Goal: Task Accomplishment & Management: Use online tool/utility

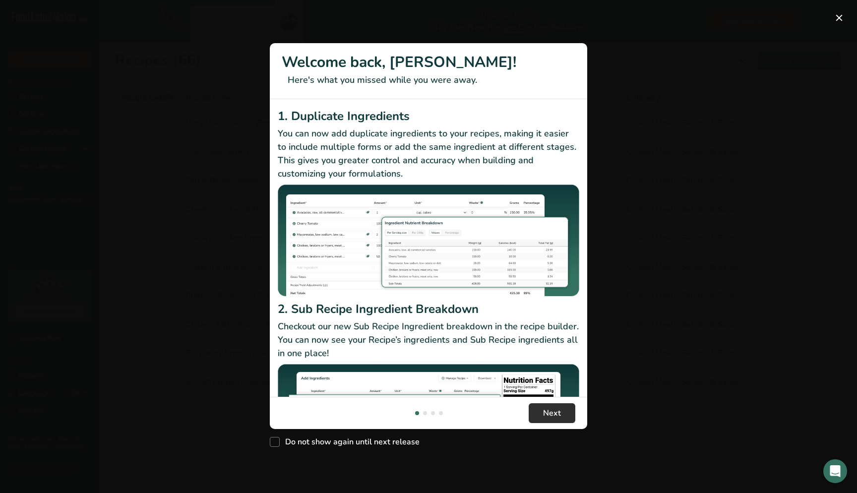
click at [544, 417] on span "Next" at bounding box center [552, 413] width 18 height 12
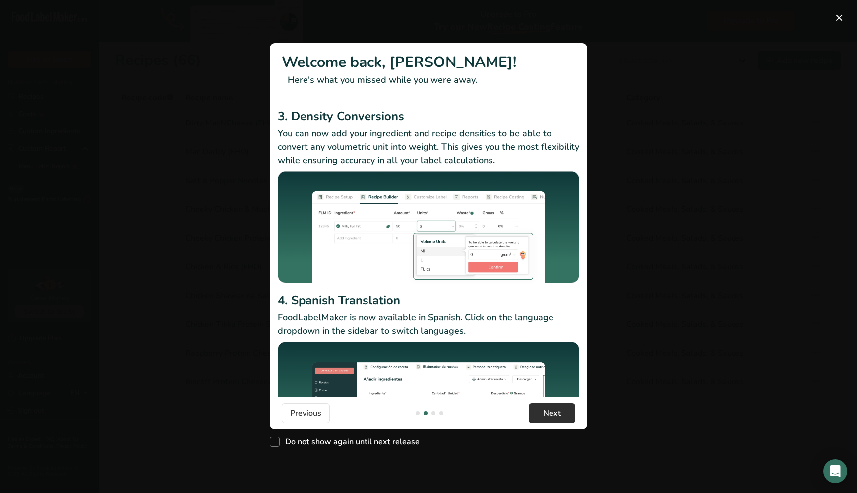
click at [544, 417] on span "Next" at bounding box center [552, 413] width 18 height 12
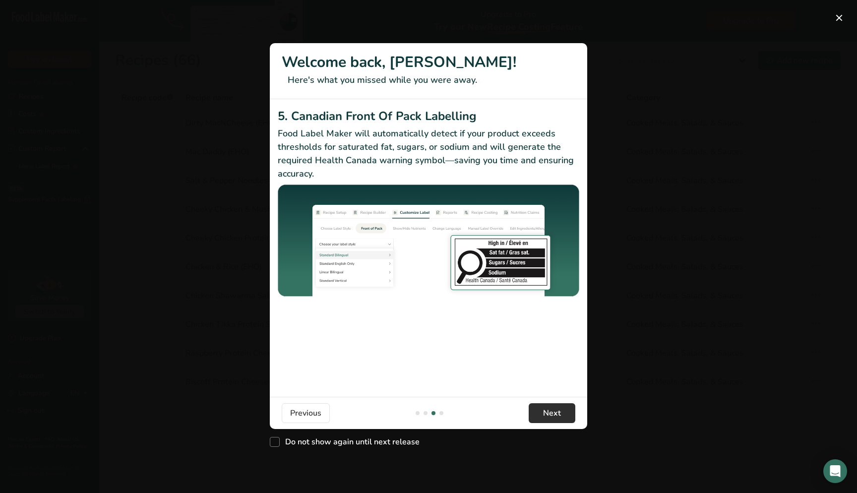
click at [544, 417] on span "Next" at bounding box center [552, 413] width 18 height 12
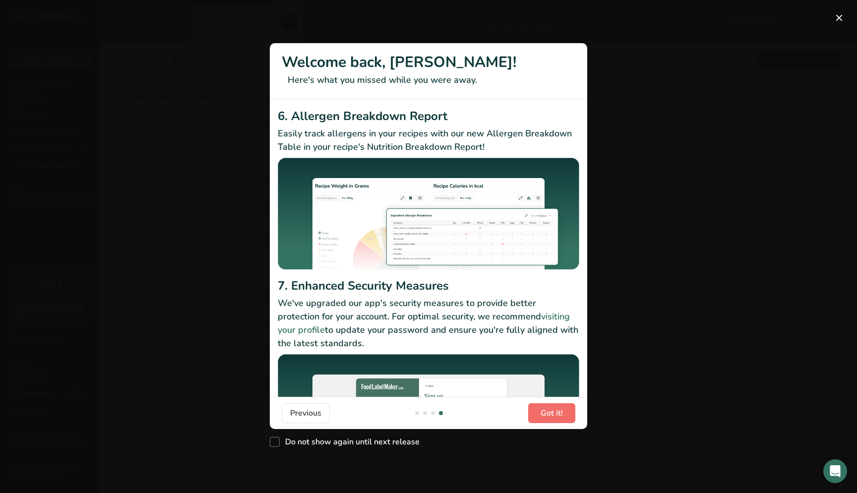
click at [544, 417] on span "Got it!" at bounding box center [551, 413] width 22 height 12
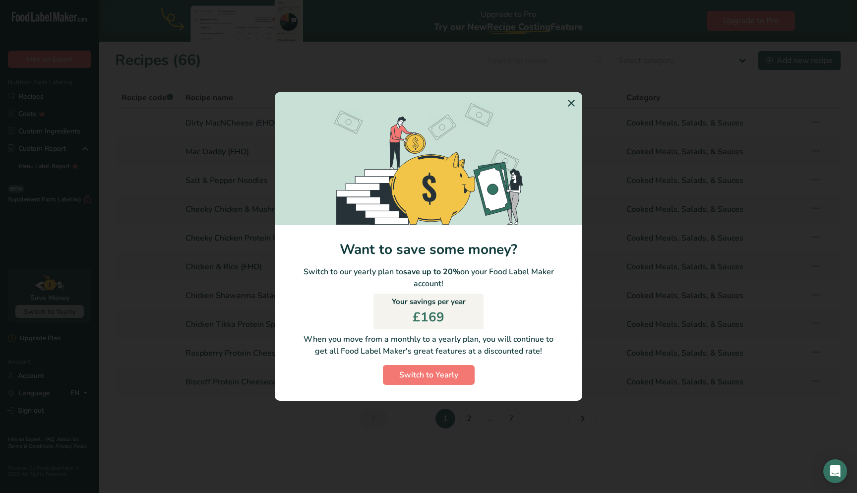
click at [572, 104] on icon "Switch to Yearly Modal" at bounding box center [571, 103] width 12 height 18
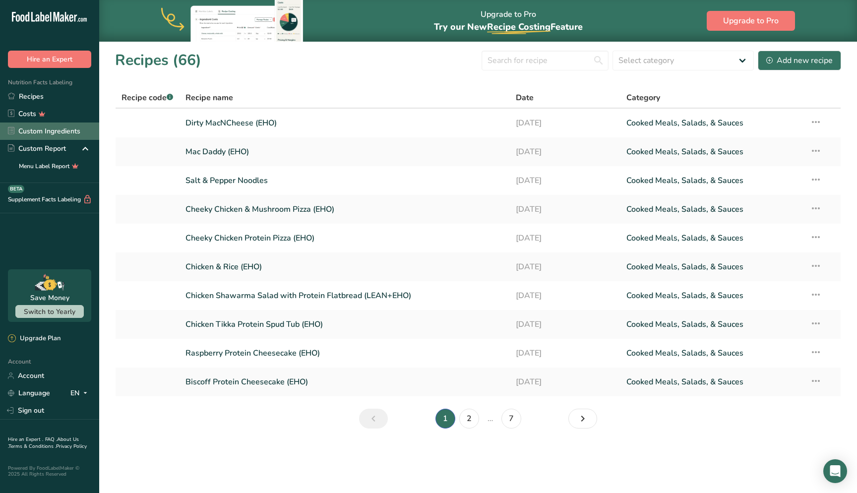
click at [54, 135] on link "Custom Ingredients" at bounding box center [49, 130] width 99 height 17
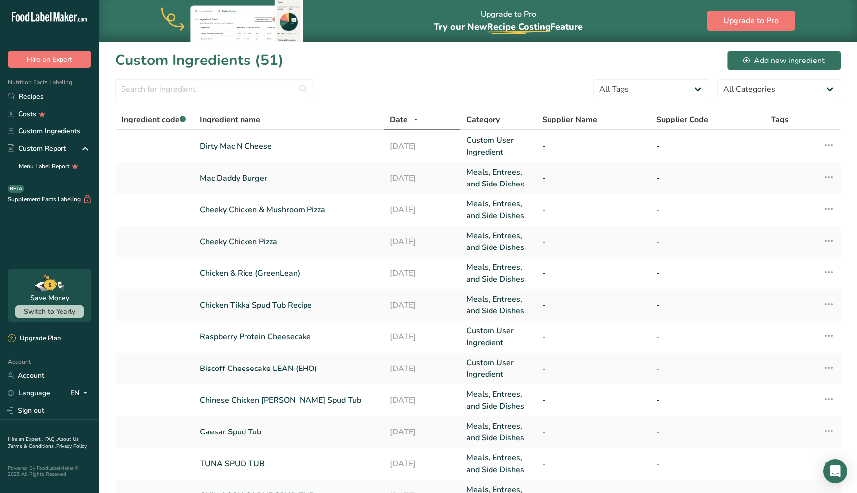
click at [762, 60] on div "Add new ingredient" at bounding box center [783, 61] width 81 height 12
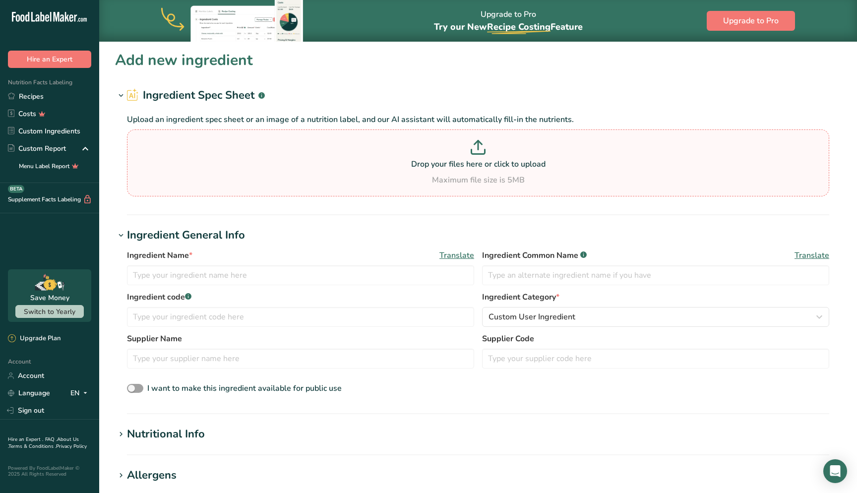
click at [433, 171] on div "Drop your files here or click to upload Maximum file size is 5MB" at bounding box center [477, 163] width 697 height 46
click at [433, 171] on input "Drop your files here or click to upload Maximum file size is 5MB" at bounding box center [478, 162] width 702 height 67
click at [235, 280] on input "text" at bounding box center [300, 275] width 347 height 20
type input "Honey Sesame Noodles"
click at [521, 322] on span "Custom User Ingredient" at bounding box center [531, 317] width 87 height 12
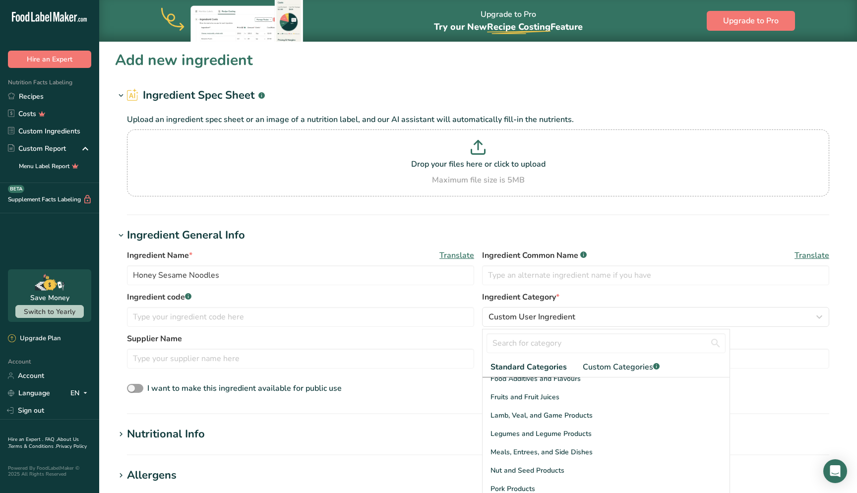
scroll to position [247, 0]
click at [544, 452] on span "Meals, Entrees, and Side Dishes" at bounding box center [541, 451] width 102 height 10
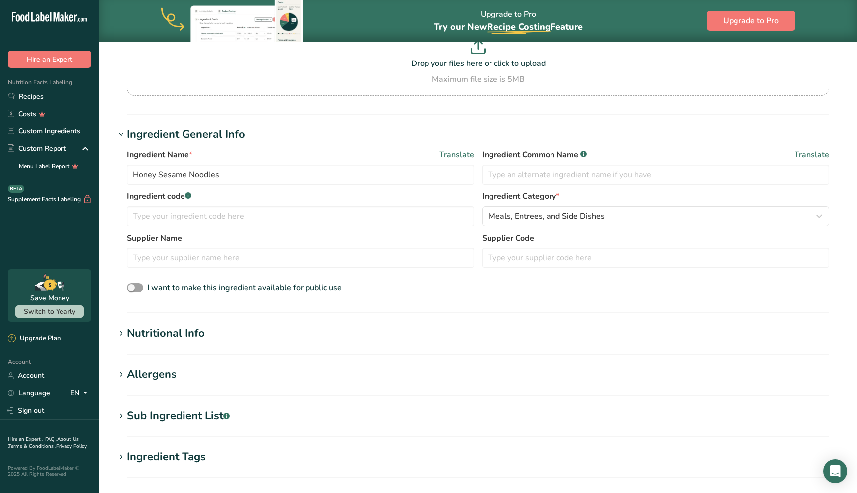
scroll to position [111, 0]
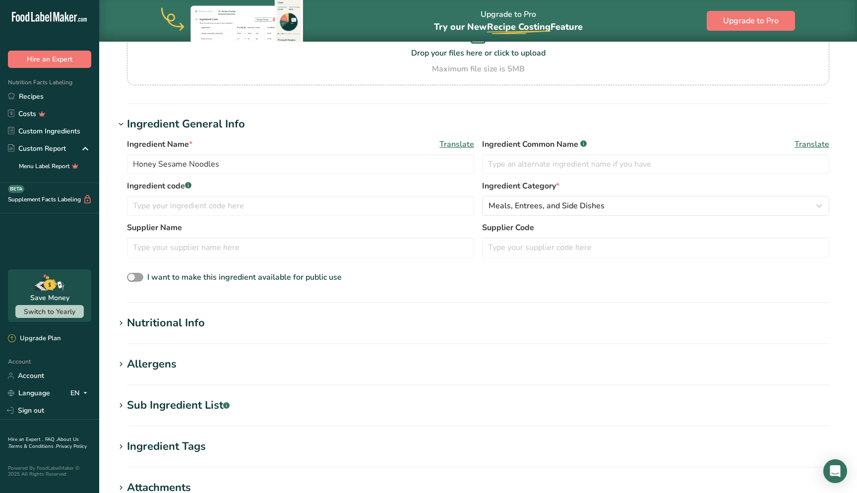
click at [229, 328] on h1 "Nutritional Info" at bounding box center [478, 323] width 726 height 16
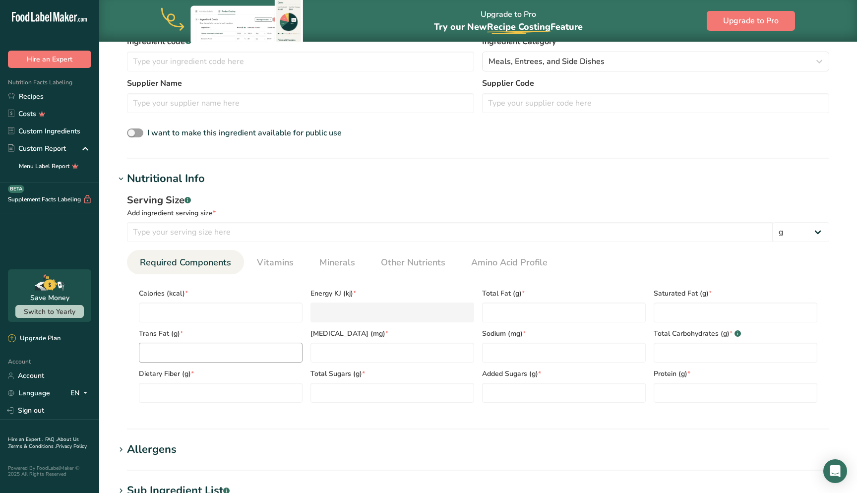
scroll to position [278, 0]
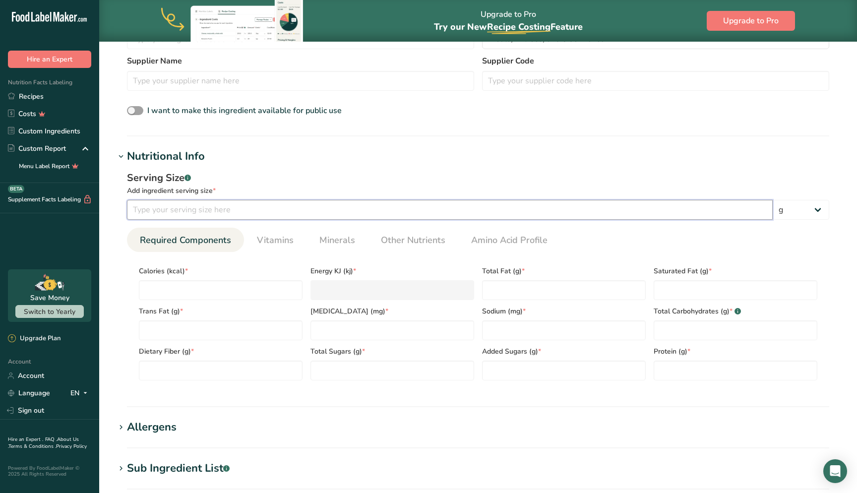
click at [269, 207] on input "number" at bounding box center [450, 210] width 646 height 20
type input "650"
type input "4"
type KJ "16.7"
type input "46"
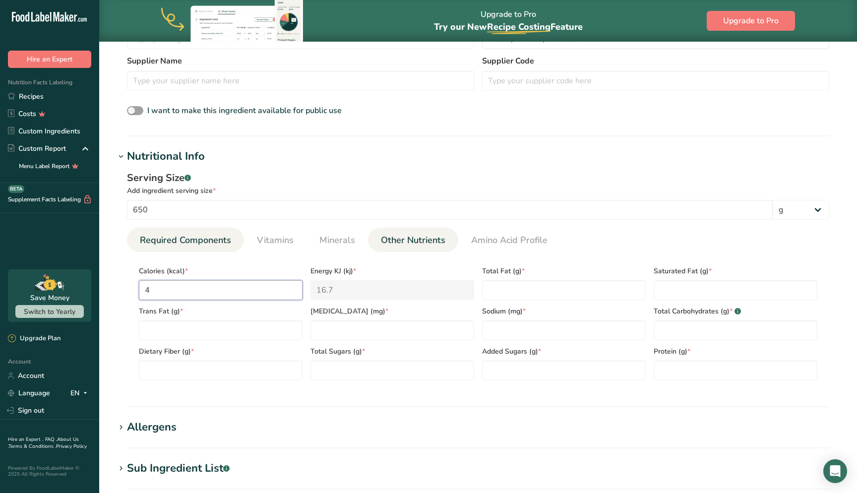
type KJ "192.5"
type input "469"
type KJ "1962.3"
type input "469"
type Fat "6"
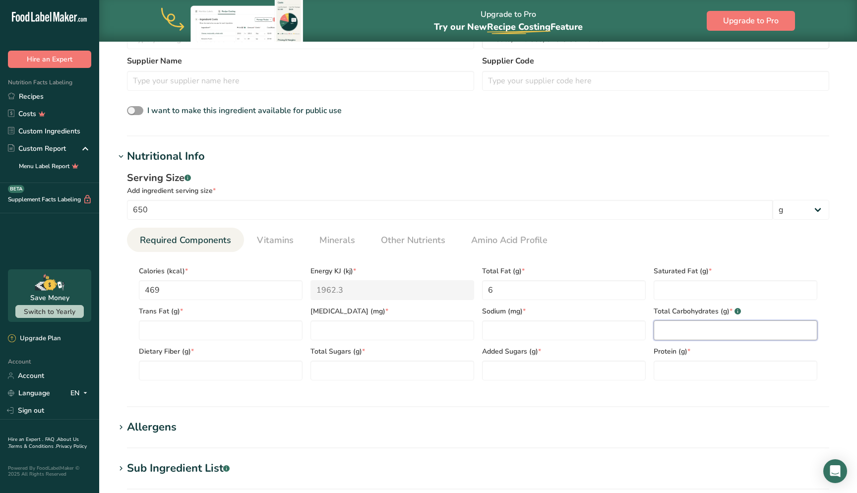
click at [671, 334] on Carbohydrates "number" at bounding box center [736, 330] width 164 height 20
type Carbohydrates "48"
click at [666, 369] on input "number" at bounding box center [736, 370] width 164 height 20
type input "39"
click at [621, 259] on section "Calories (kcal) * 469 Energy KJ (kj) * 1962.3 Total Fat (g) * 6 Saturated Fat (…" at bounding box center [478, 320] width 702 height 136
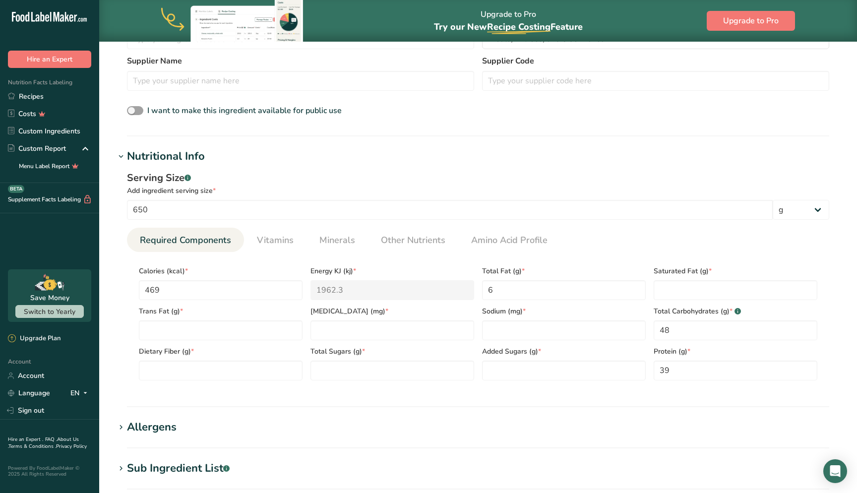
click at [278, 344] on div "Dietary Fiber (g) *" at bounding box center [221, 360] width 172 height 40
click at [278, 331] on Fat "number" at bounding box center [221, 330] width 164 height 20
type Fat "0"
type input "0"
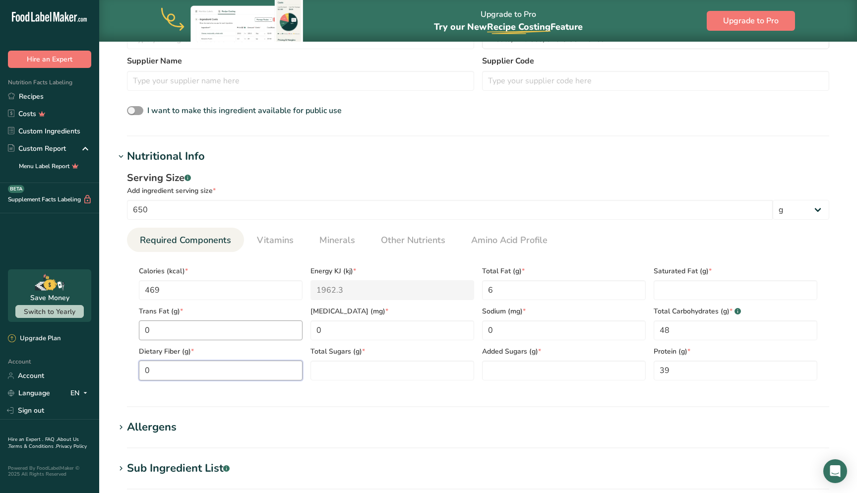
type Fiber "0"
type Sugars "0"
click at [697, 293] on Fat "number" at bounding box center [736, 290] width 164 height 20
type Fat "0"
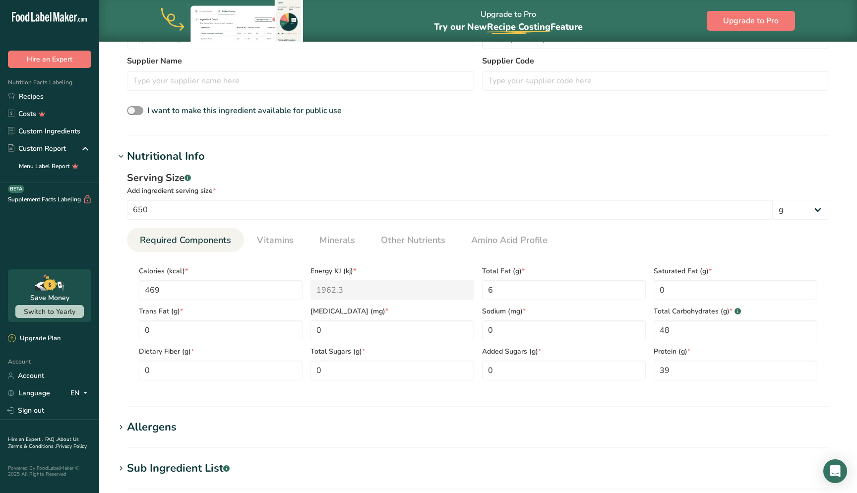
click at [670, 392] on div "Serving Size .a-a{fill:#347362;}.b-a{fill:#fff;} Add ingredient serving size * …" at bounding box center [478, 280] width 726 height 230
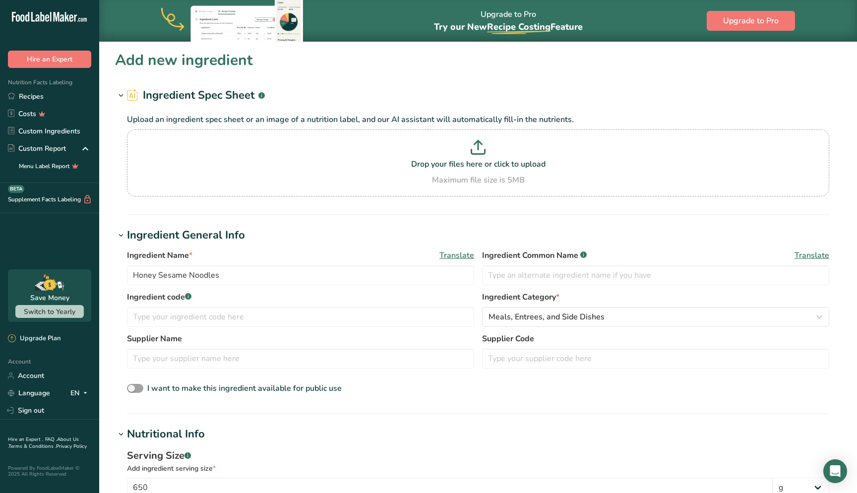
scroll to position [0, 0]
click at [296, 279] on input "Honey Sesame Noodles" at bounding box center [300, 275] width 347 height 20
type input "Honey Sesame Noodles (EHO)"
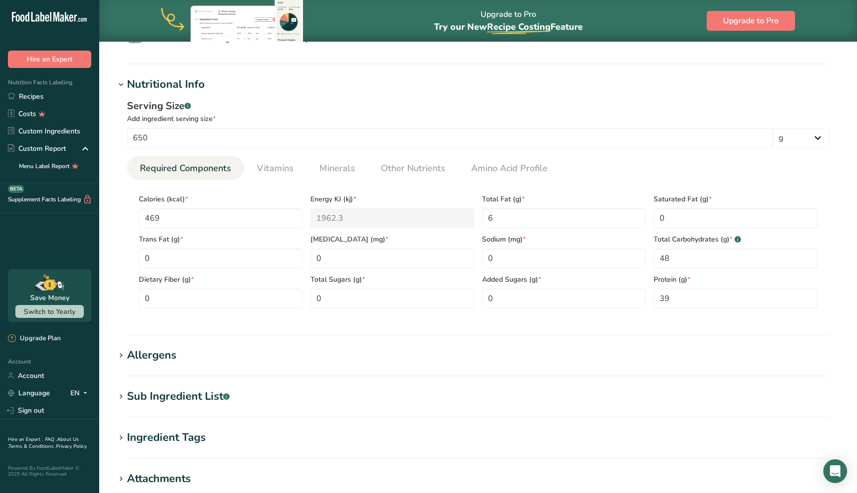
scroll to position [349, 0]
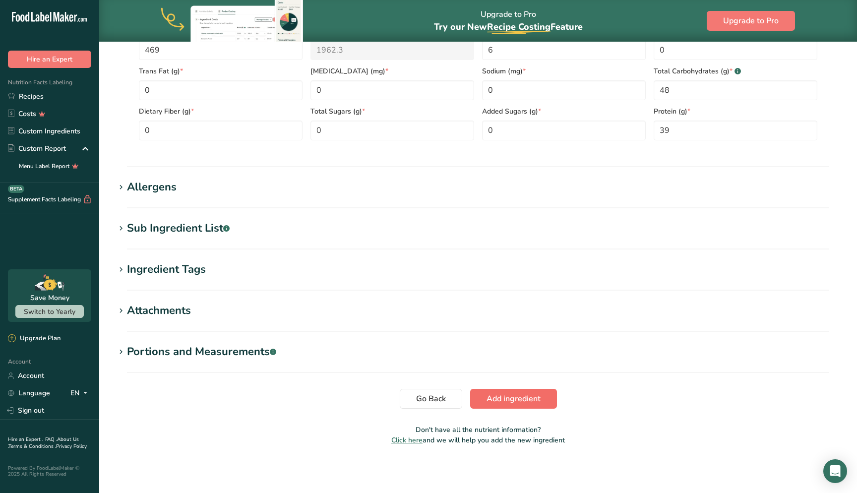
click at [501, 396] on span "Add ingredient" at bounding box center [513, 399] width 54 height 12
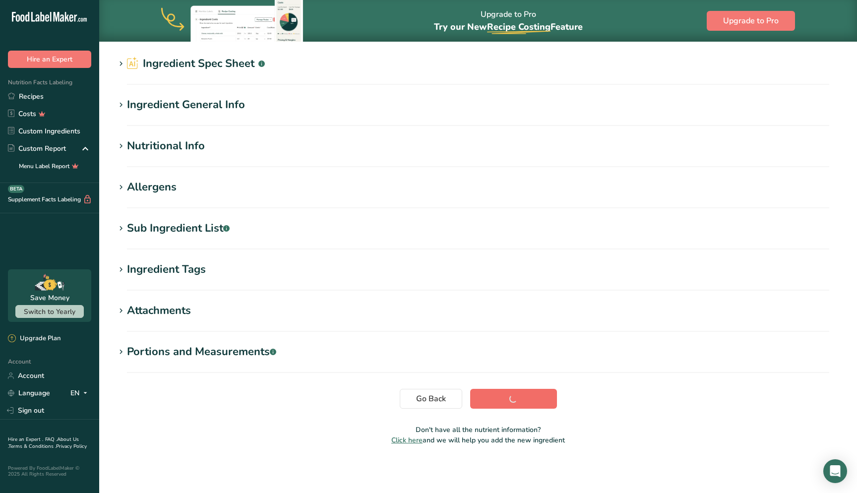
scroll to position [32, 0]
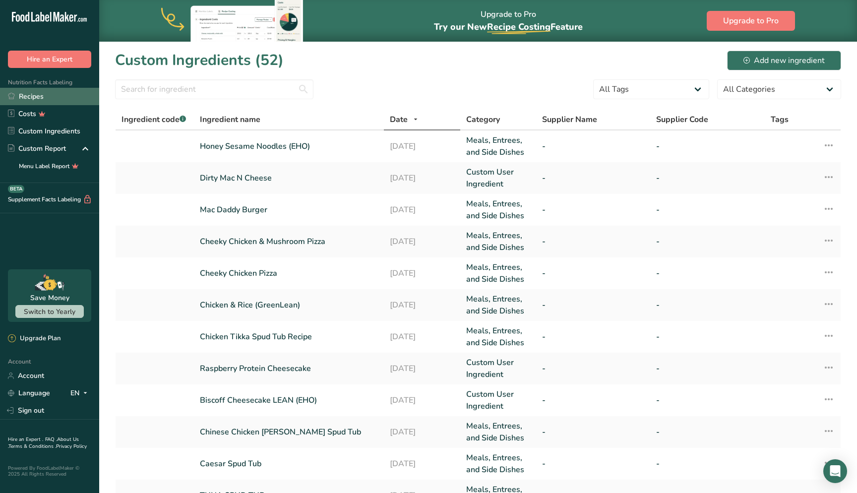
click at [63, 98] on link "Recipes" at bounding box center [49, 96] width 99 height 17
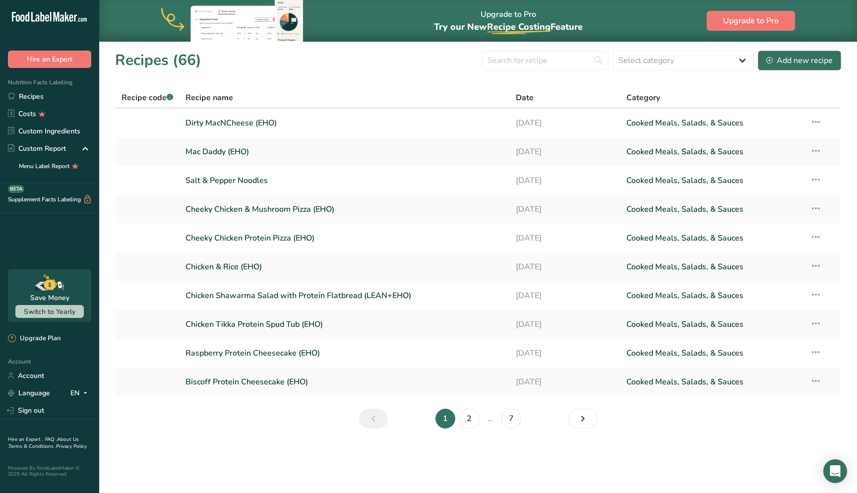
click at [778, 66] on div "Add new recipe" at bounding box center [799, 61] width 66 height 12
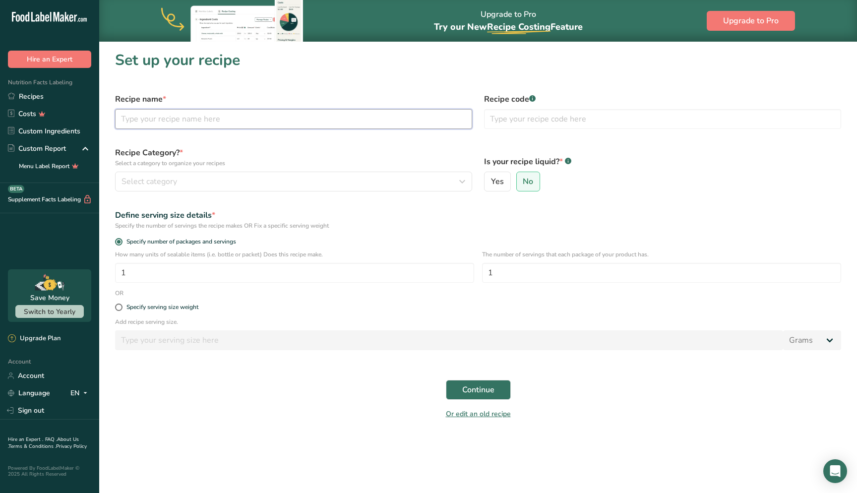
click at [300, 120] on input "text" at bounding box center [293, 119] width 357 height 20
type input "Honey Sesame Noodles (EHO)"
click at [260, 177] on div "Select category" at bounding box center [290, 182] width 338 height 12
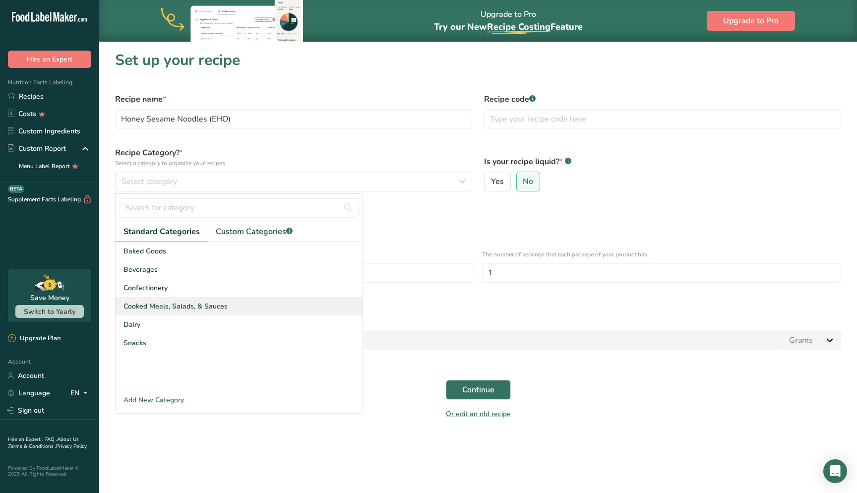
click at [261, 313] on div "Cooked Meals, Salads, & Sauces" at bounding box center [239, 306] width 247 height 18
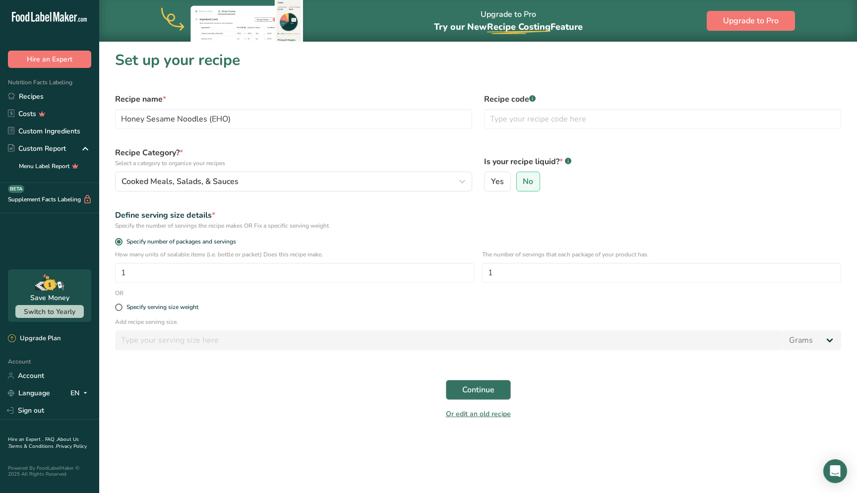
click at [471, 389] on span "Continue" at bounding box center [478, 390] width 32 height 12
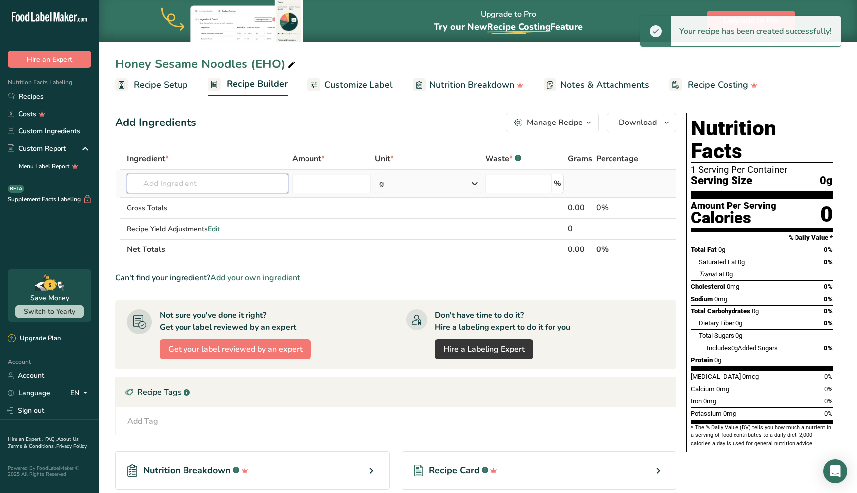
click at [255, 185] on input "text" at bounding box center [207, 184] width 161 height 20
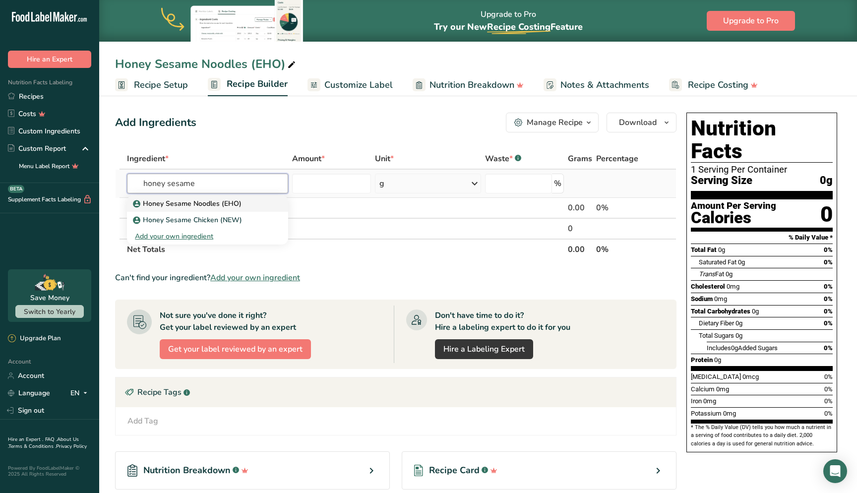
type input "honey sesame"
click at [251, 209] on link "Honey Sesame Noodles (EHO)" at bounding box center [207, 203] width 161 height 16
type input "Honey Sesame Noodles (EHO)"
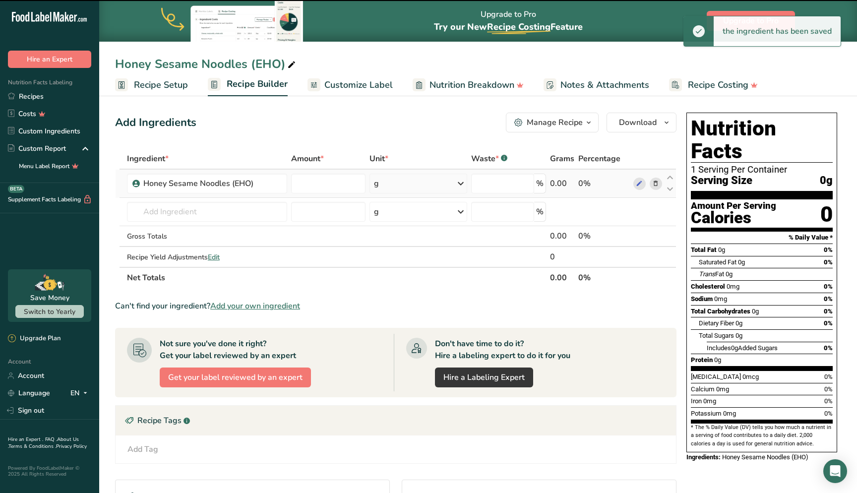
type input "0"
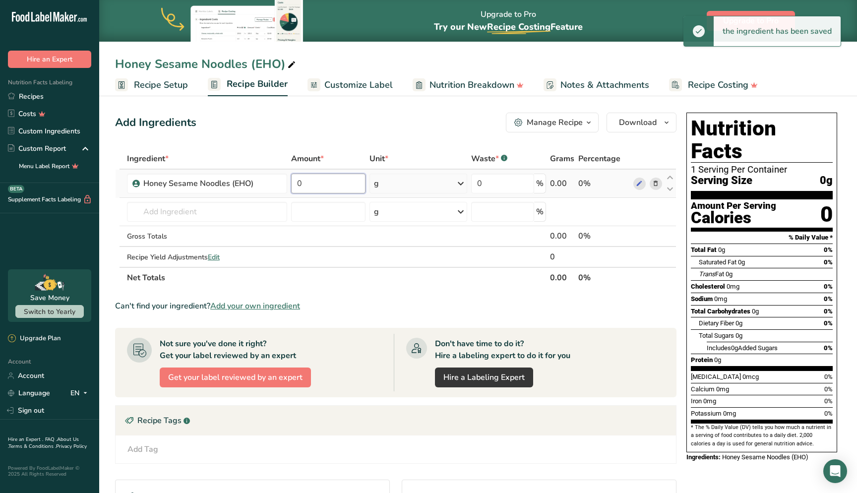
click at [314, 189] on input "0" at bounding box center [328, 184] width 74 height 20
type input "650"
click at [384, 84] on span "Customize Label" at bounding box center [358, 84] width 68 height 13
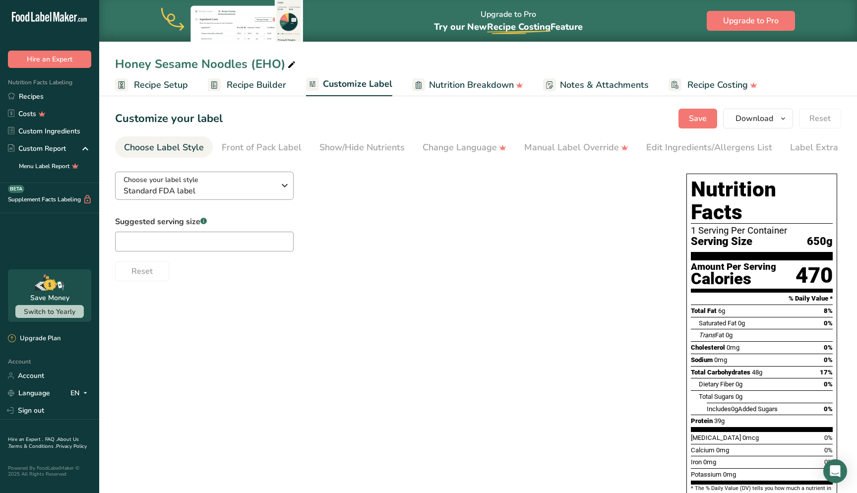
click at [259, 189] on span "Standard FDA label" at bounding box center [198, 191] width 151 height 12
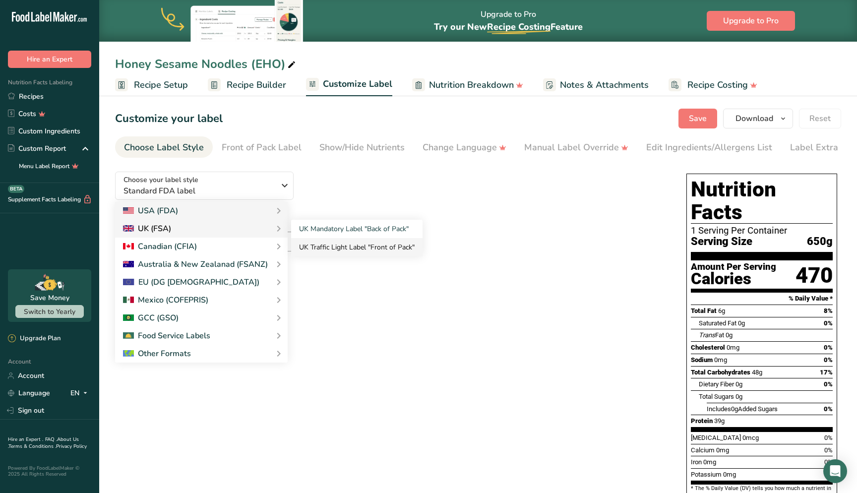
click at [344, 248] on link "UK Traffic Light Label "Front of Pack"" at bounding box center [356, 247] width 131 height 18
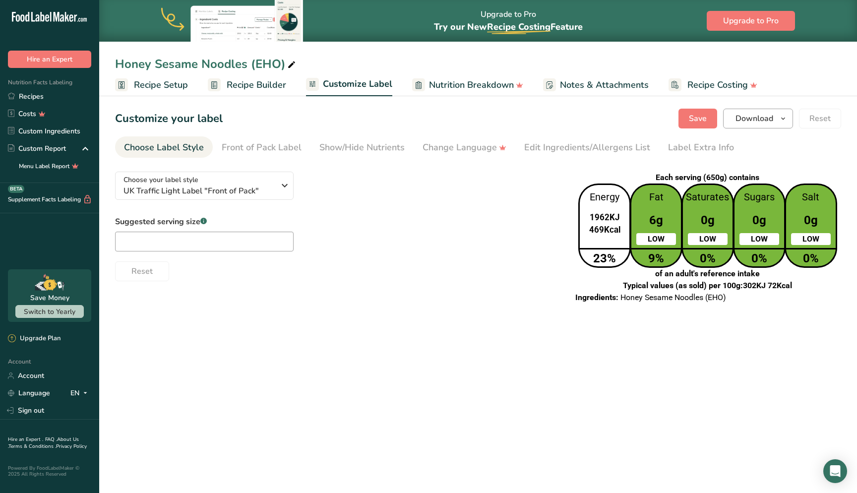
click at [747, 123] on span "Download" at bounding box center [754, 119] width 38 height 12
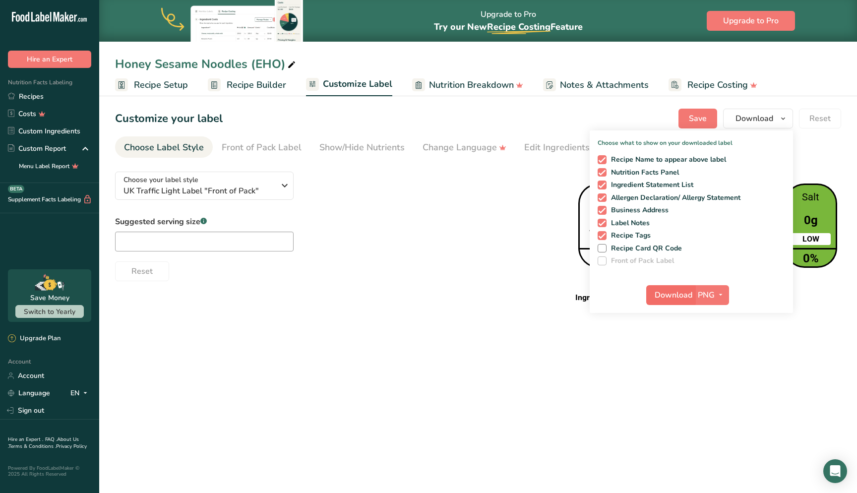
click at [684, 296] on span "Download" at bounding box center [674, 295] width 38 height 12
click at [281, 192] on icon "button" at bounding box center [285, 186] width 12 height 18
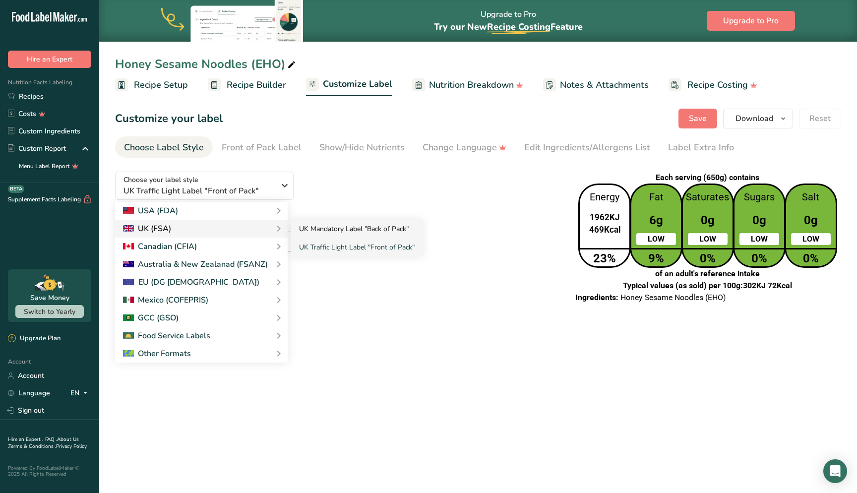
click at [320, 233] on link "UK Mandatory Label "Back of Pack"" at bounding box center [356, 229] width 131 height 18
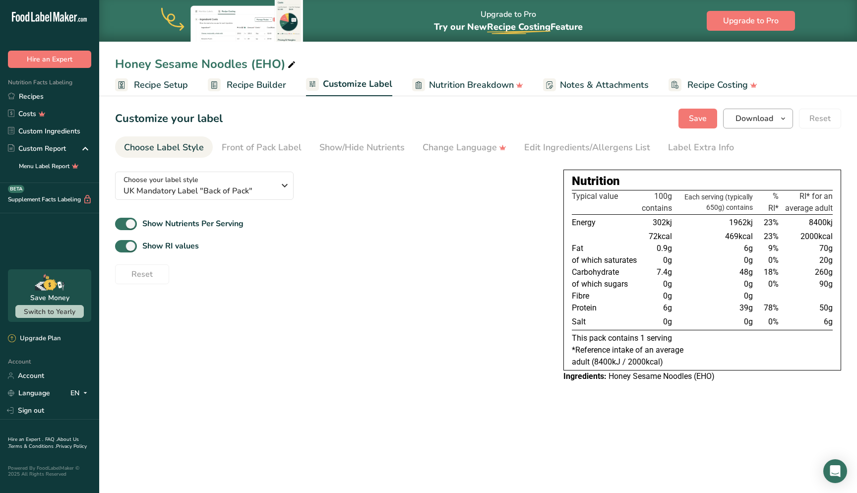
click at [761, 123] on span "Download" at bounding box center [754, 119] width 38 height 12
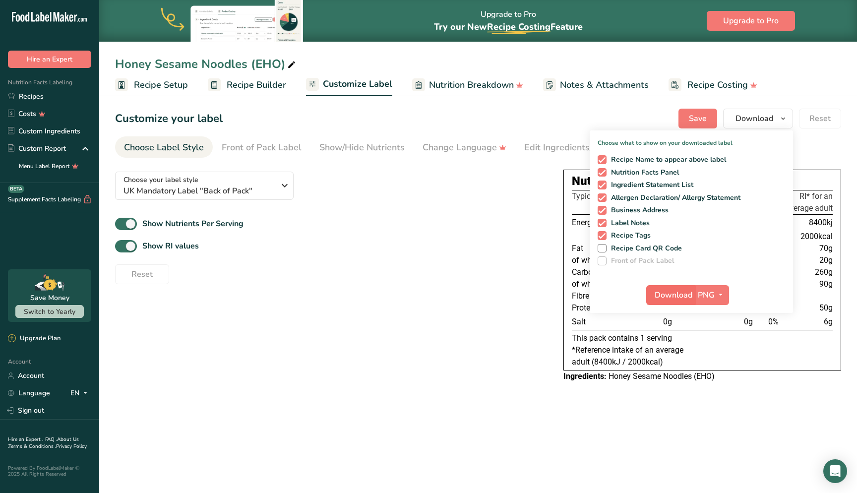
click at [670, 294] on span "Download" at bounding box center [674, 295] width 38 height 12
click at [529, 250] on div "Show RI values" at bounding box center [331, 246] width 432 height 16
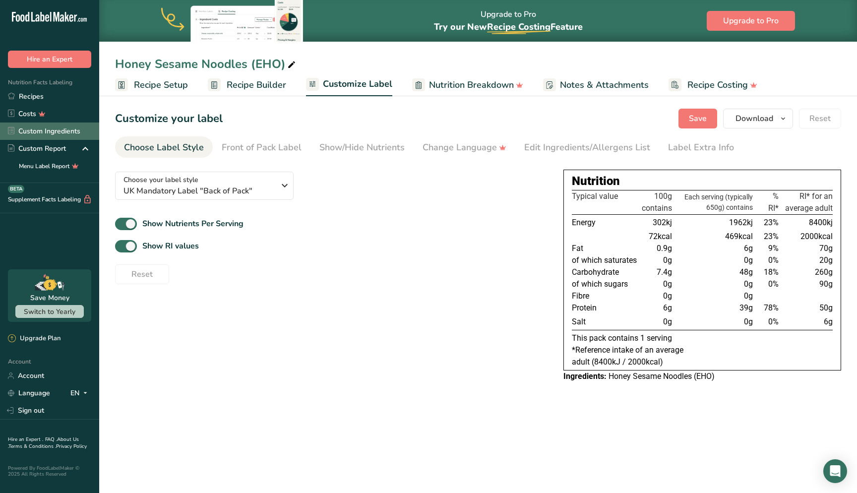
click at [60, 133] on link "Custom Ingredients" at bounding box center [49, 130] width 99 height 17
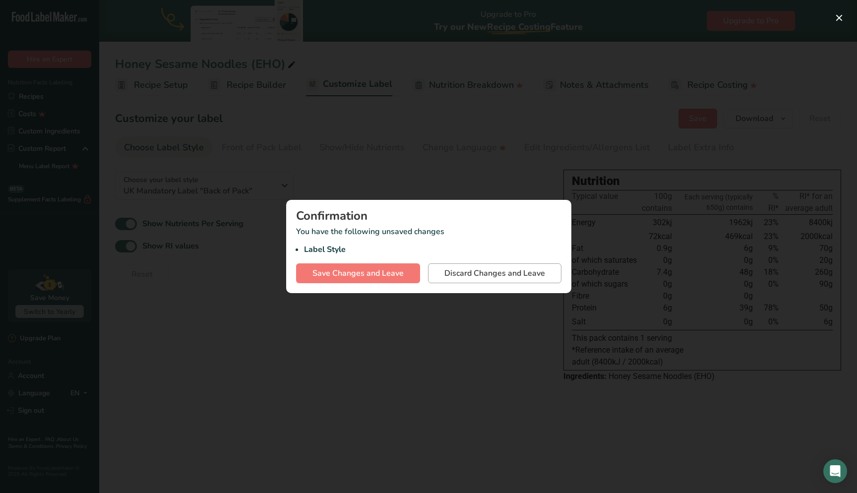
click at [460, 276] on span "Discard Changes and Leave" at bounding box center [494, 273] width 101 height 12
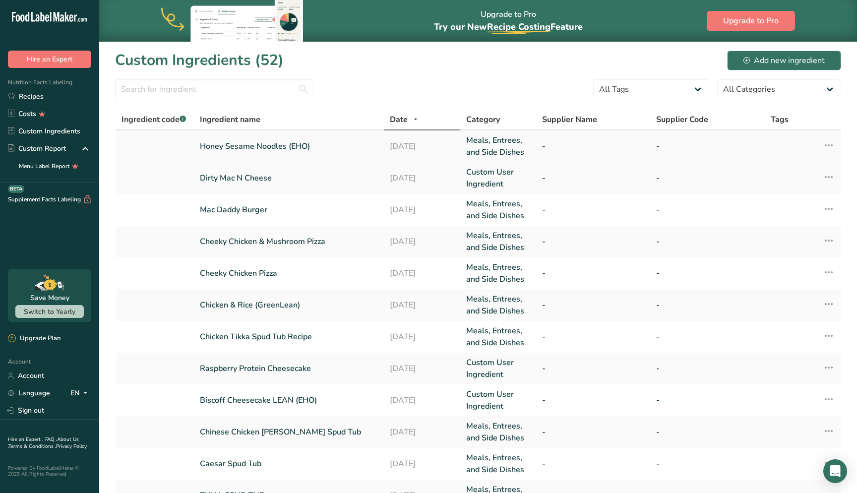
click at [294, 144] on link "Honey Sesame Noodles (EHO)" at bounding box center [289, 146] width 179 height 12
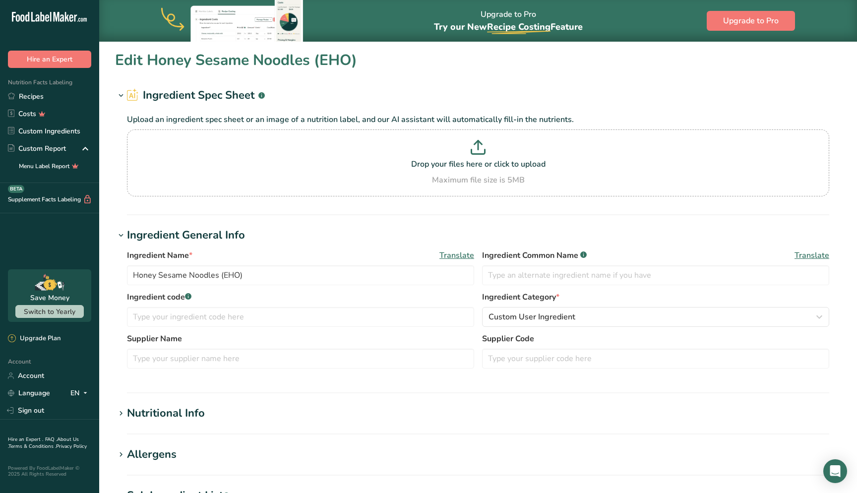
type input "469"
type KJ "1962.3"
type Fat "6"
type Fat "0"
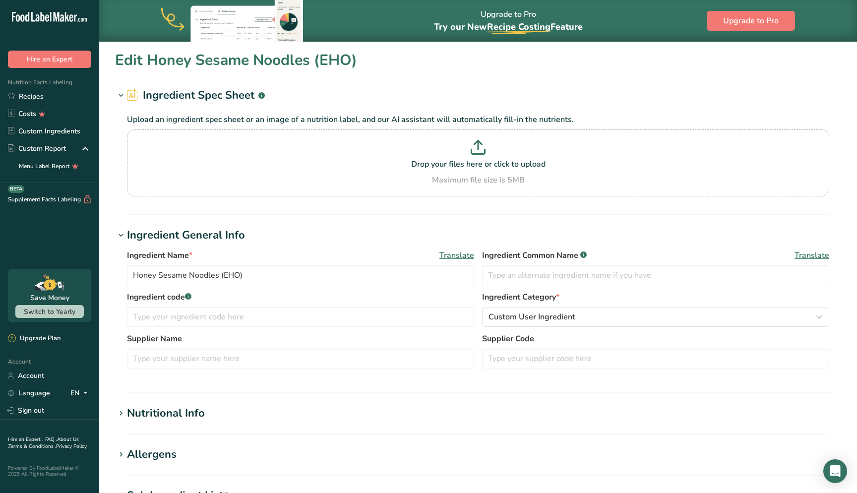
type input "0"
type Carbohydrates "48"
type Fiber "0"
type Sugars "0"
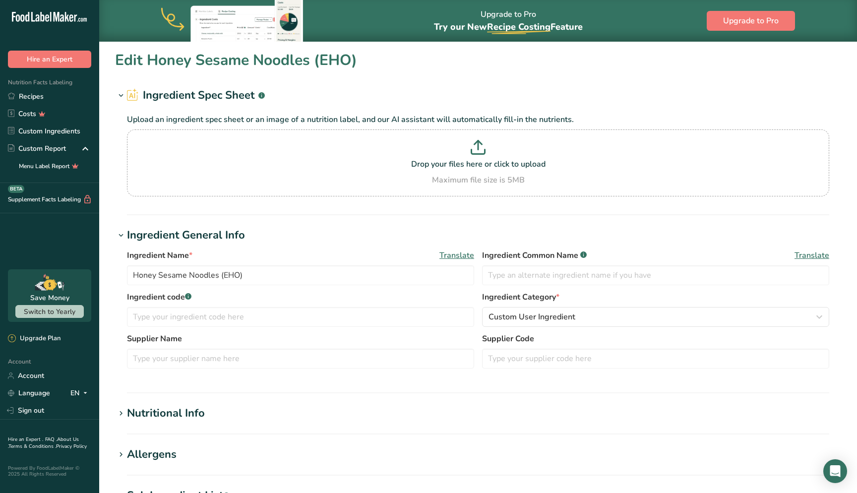
type Sugars "0"
type input "39"
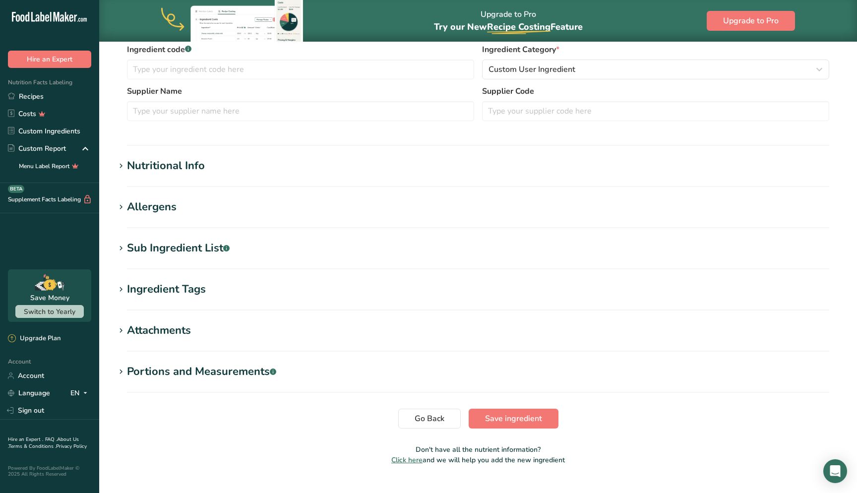
scroll to position [246, 0]
click at [210, 174] on h1 "Nutritional Info" at bounding box center [478, 167] width 726 height 16
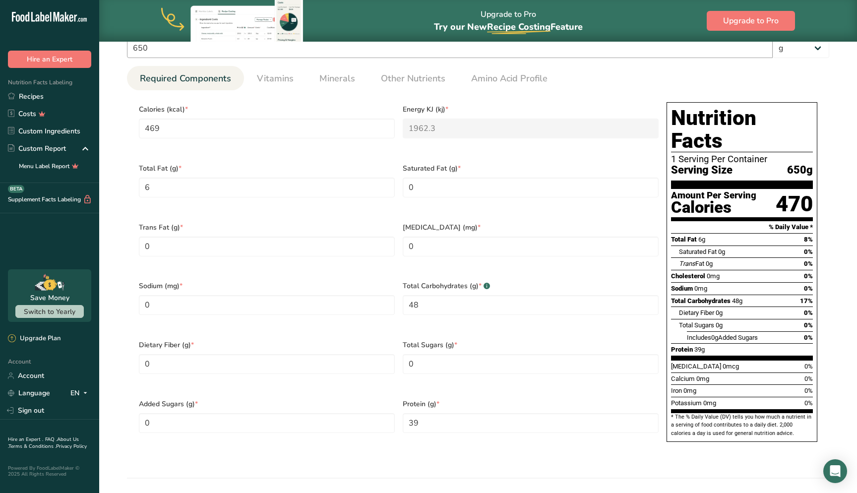
scroll to position [430, 0]
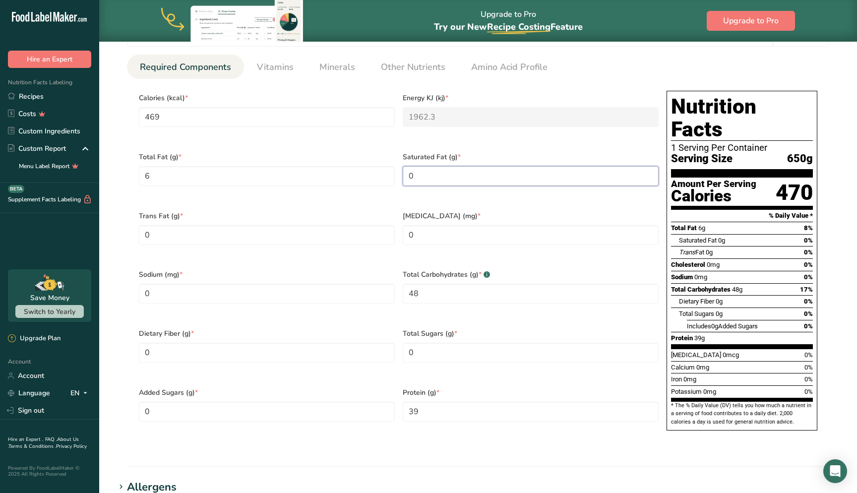
click at [455, 169] on Fat "0" at bounding box center [531, 176] width 256 height 20
type Fat "3"
click at [463, 343] on Sugars "0" at bounding box center [531, 353] width 256 height 20
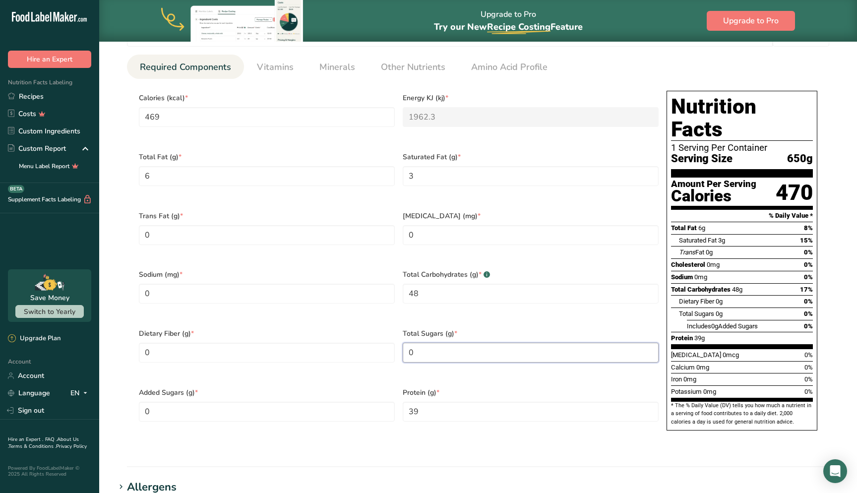
click at [463, 343] on Sugars "0" at bounding box center [531, 353] width 256 height 20
type Sugars "5"
type Sugars "4"
click at [210, 343] on Fiber "0" at bounding box center [267, 353] width 256 height 20
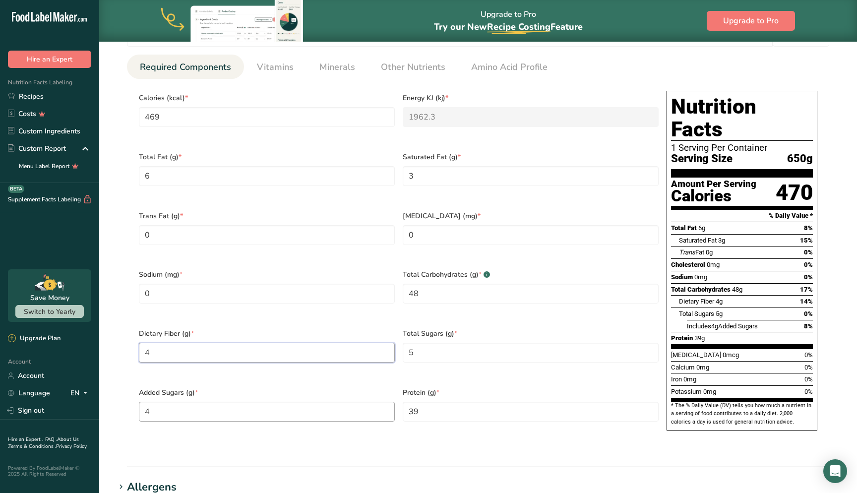
type Fiber "4"
click at [190, 402] on Sugars "4" at bounding box center [267, 412] width 256 height 20
type Sugars "0"
click at [359, 414] on section "Calories (kcal) * 469 Energy KJ (kj) * 1962.3 Total Fat (g) * 6 Saturated Fat (…" at bounding box center [478, 263] width 702 height 369
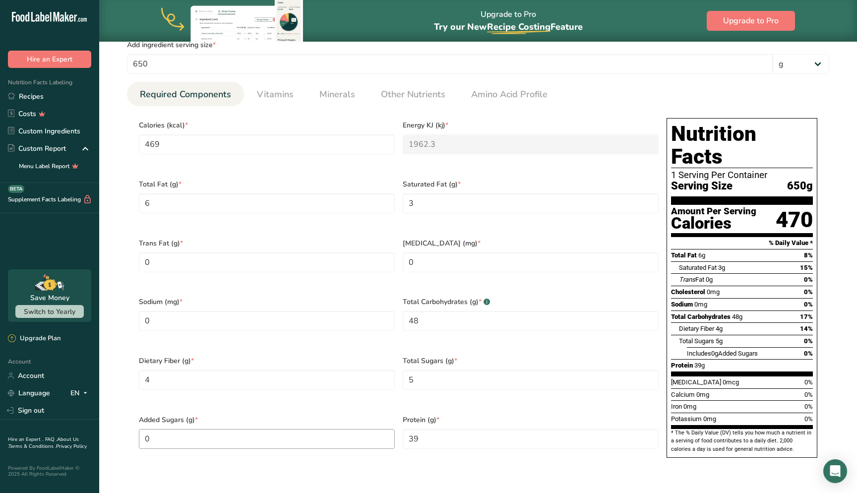
scroll to position [402, 0]
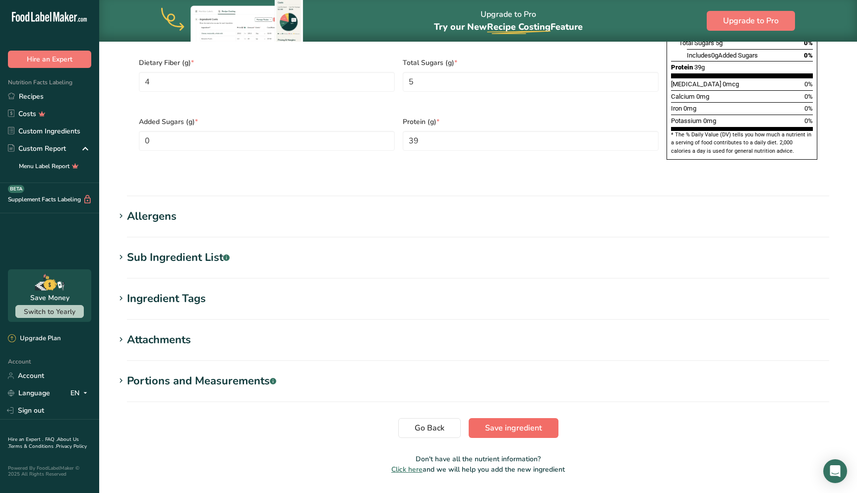
click at [515, 422] on span "Save ingredient" at bounding box center [513, 428] width 57 height 12
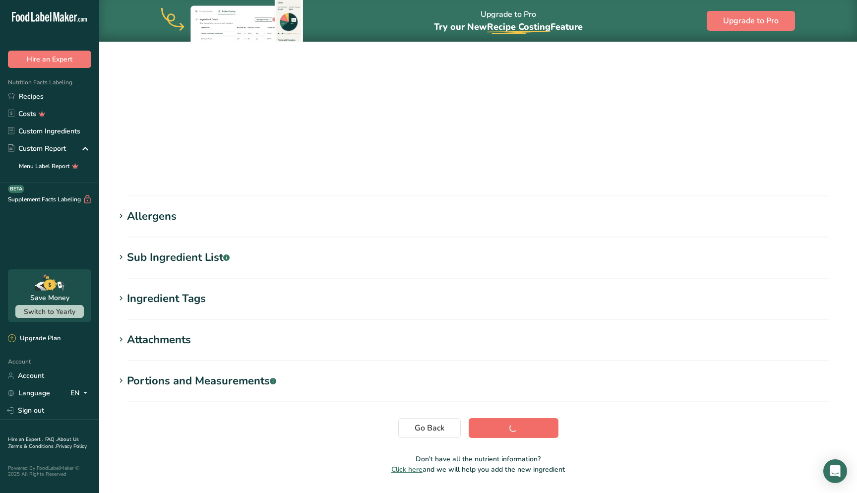
scroll to position [32, 0]
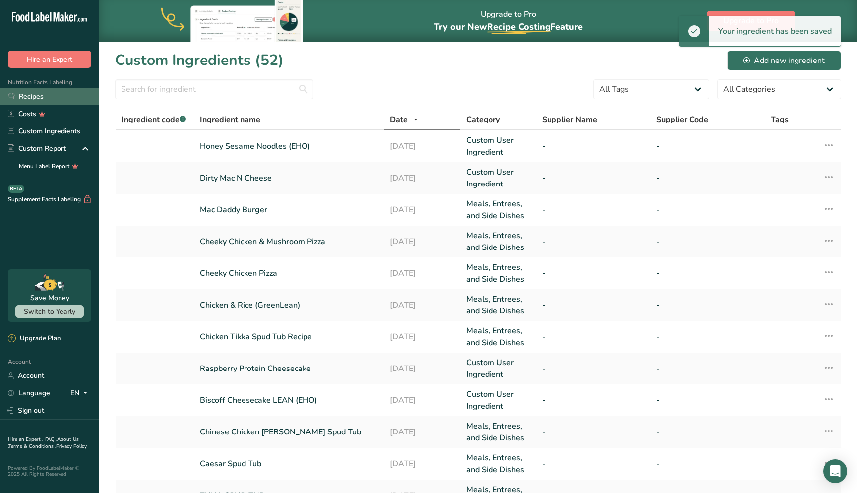
click at [48, 94] on link "Recipes" at bounding box center [49, 96] width 99 height 17
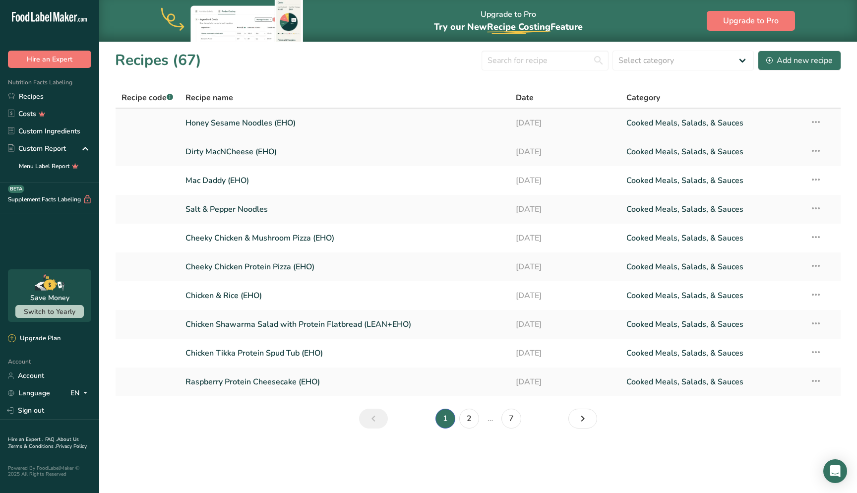
click at [263, 128] on link "Honey Sesame Noodles (EHO)" at bounding box center [344, 123] width 319 height 21
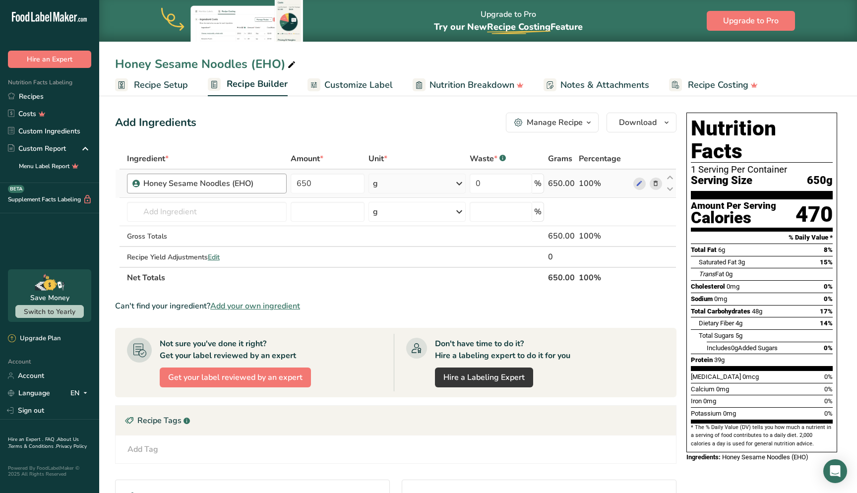
click at [272, 183] on div "Honey Sesame Noodles (EHO)" at bounding box center [212, 184] width 138 height 12
click at [366, 86] on span "Customize Label" at bounding box center [358, 84] width 68 height 13
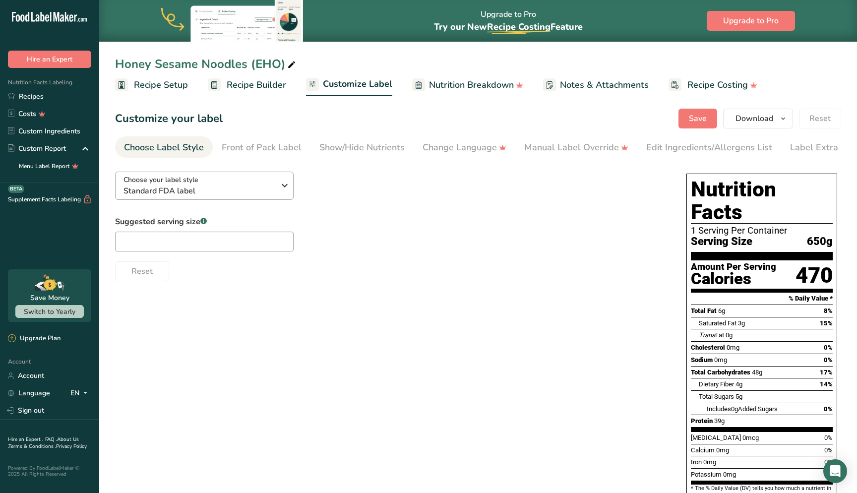
click at [228, 183] on div "Choose your label style Standard FDA label" at bounding box center [198, 186] width 151 height 22
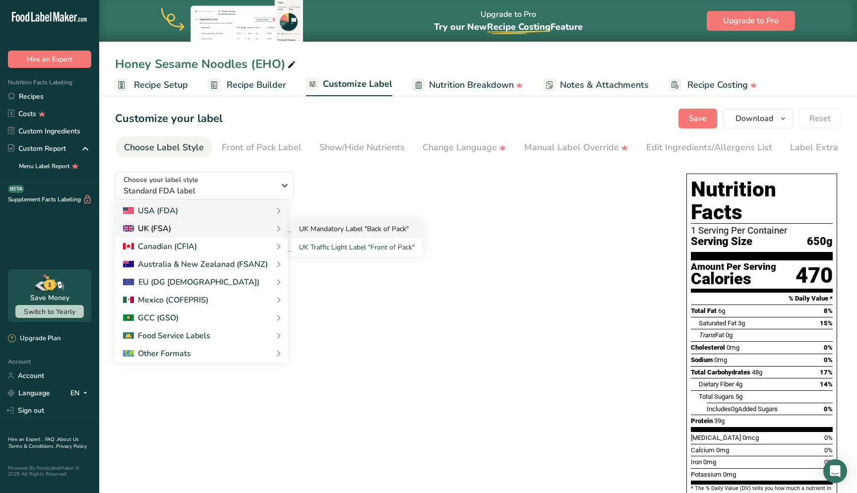
click at [322, 229] on link "UK Mandatory Label "Back of Pack"" at bounding box center [356, 229] width 131 height 18
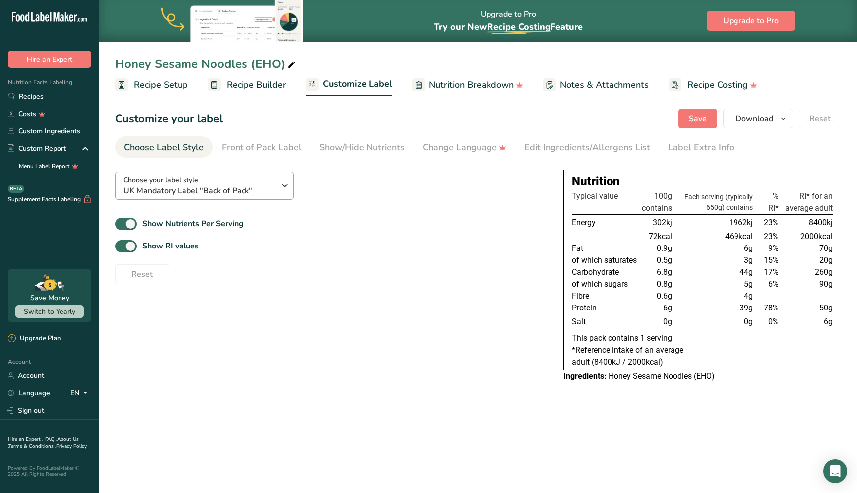
click at [227, 193] on span "UK Mandatory Label "Back of Pack"" at bounding box center [198, 191] width 151 height 12
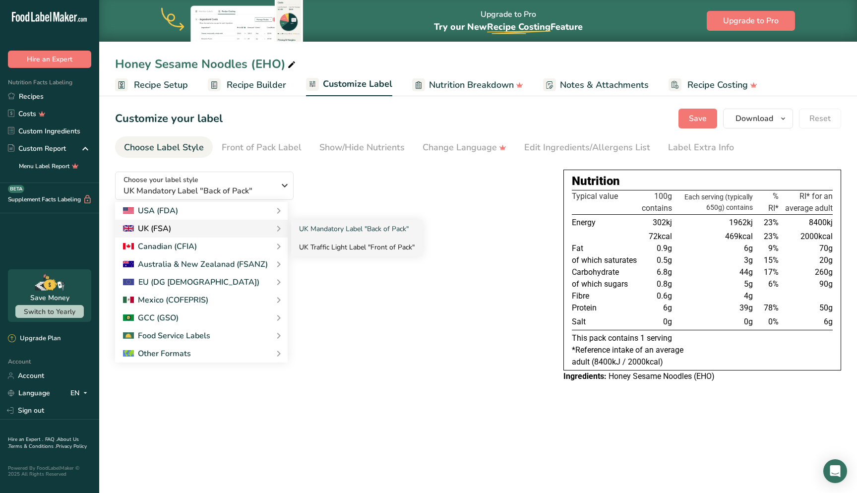
click at [326, 248] on link "UK Traffic Light Label "Front of Pack"" at bounding box center [356, 247] width 131 height 18
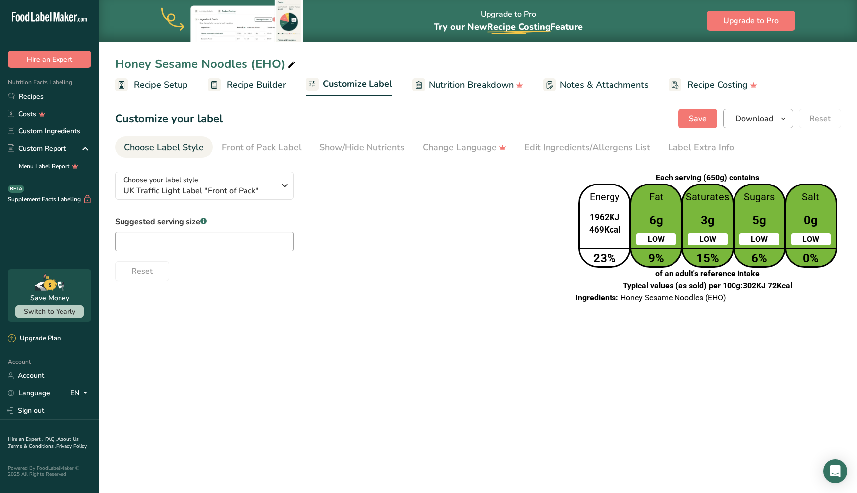
click at [750, 117] on span "Download" at bounding box center [754, 119] width 38 height 12
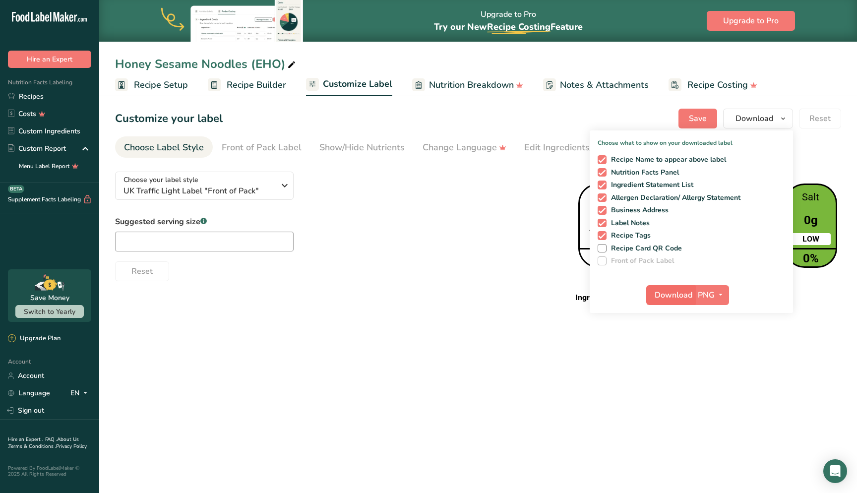
click at [678, 298] on span "Download" at bounding box center [674, 295] width 38 height 12
click at [242, 192] on span "UK Traffic Light Label "Front of Pack"" at bounding box center [198, 191] width 151 height 12
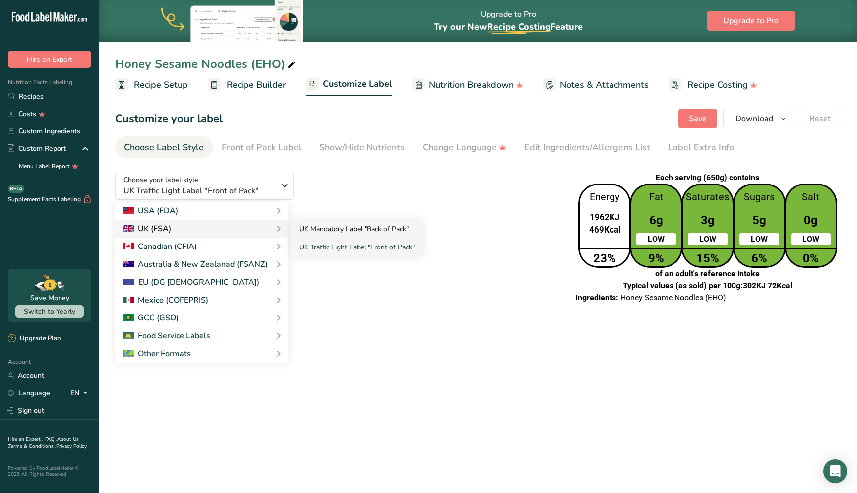
click at [332, 228] on link "UK Mandatory Label "Back of Pack"" at bounding box center [356, 229] width 131 height 18
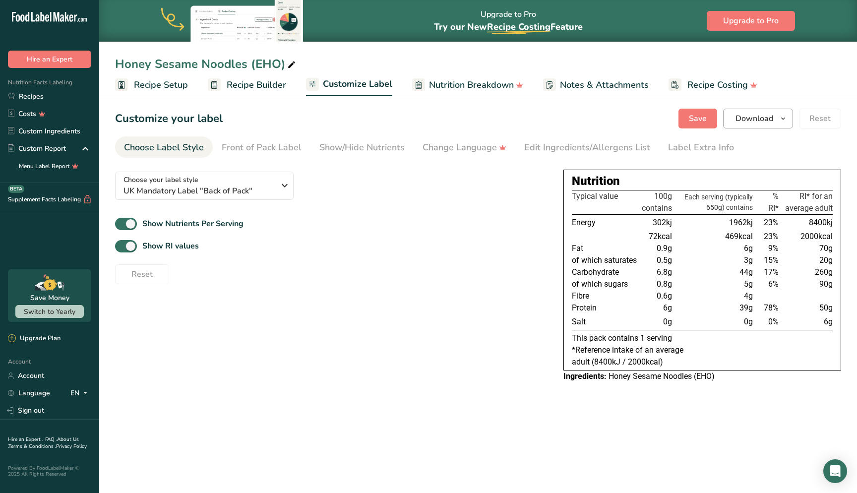
click at [750, 117] on span "Download" at bounding box center [754, 119] width 38 height 12
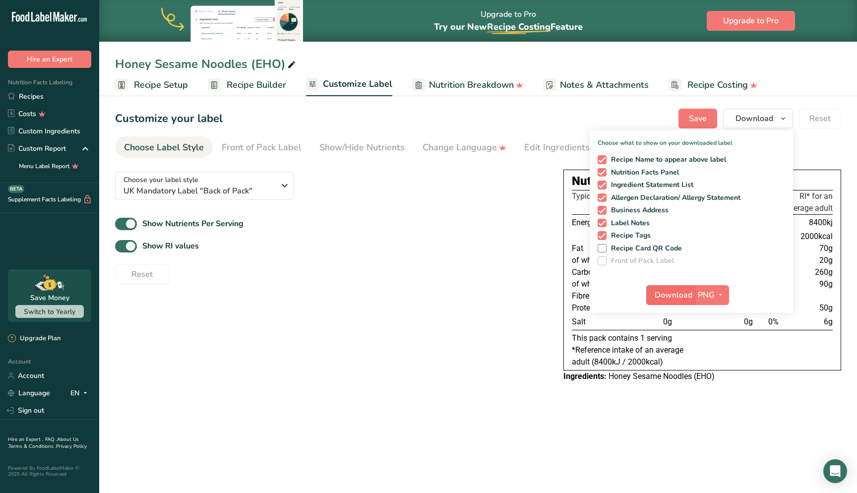
click at [671, 299] on span "Download" at bounding box center [674, 295] width 38 height 12
click at [467, 267] on div "Reset" at bounding box center [331, 272] width 432 height 24
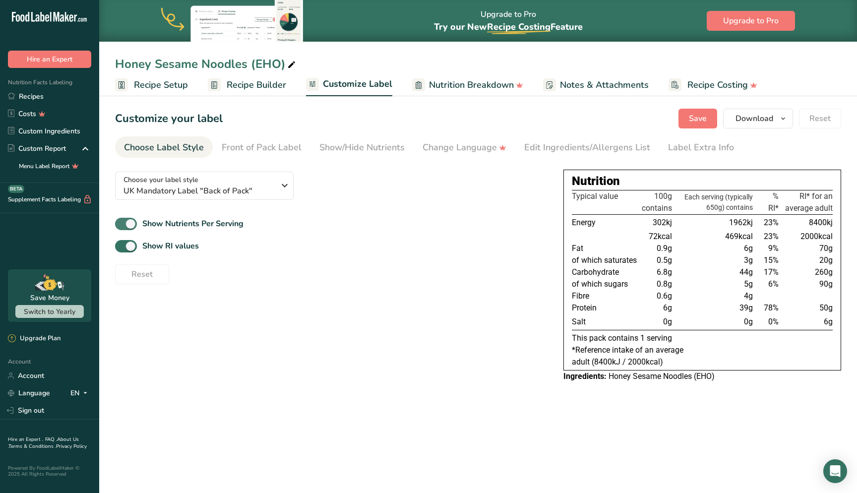
click at [126, 226] on span at bounding box center [126, 224] width 22 height 12
click at [121, 226] on input "Show Nutrients Per Serving" at bounding box center [118, 224] width 6 height 6
checkbox input "false"
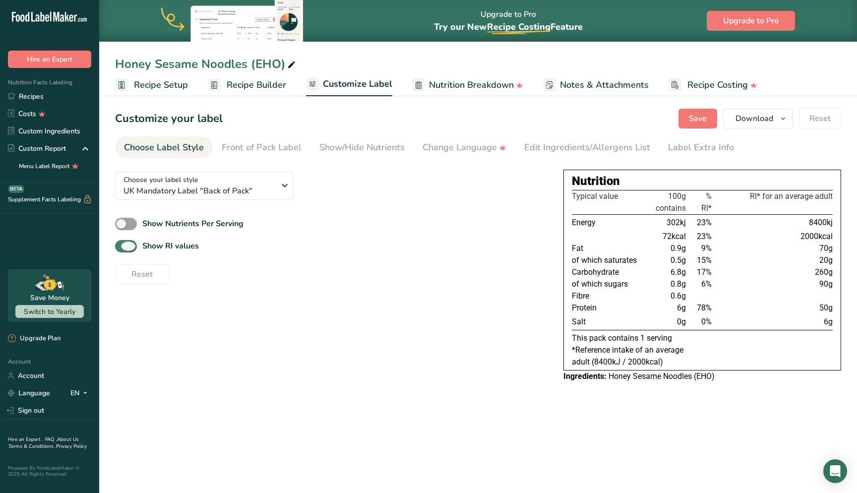
click at [125, 244] on span at bounding box center [126, 246] width 22 height 12
click at [121, 244] on input "Show RI values" at bounding box center [118, 246] width 6 height 6
checkbox input "false"
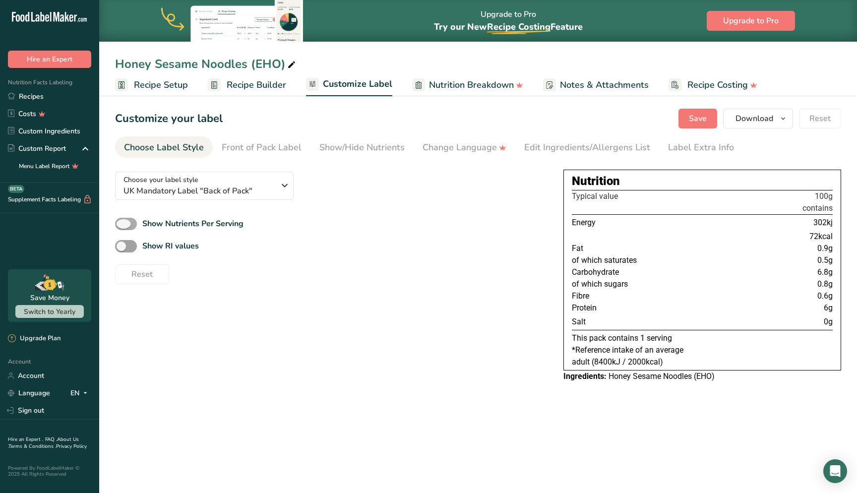
click at [133, 225] on span at bounding box center [126, 224] width 22 height 12
click at [121, 225] on input "Show Nutrients Per Serving" at bounding box center [118, 224] width 6 height 6
checkbox input "true"
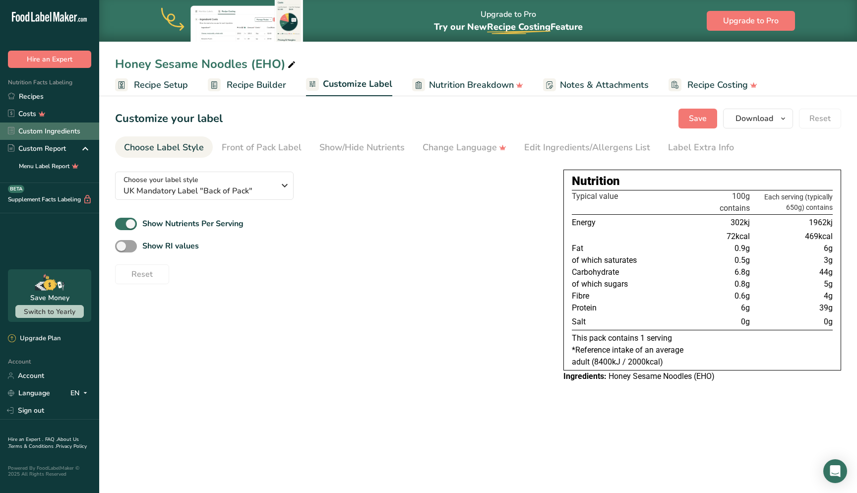
click at [54, 130] on link "Custom Ingredients" at bounding box center [49, 130] width 99 height 17
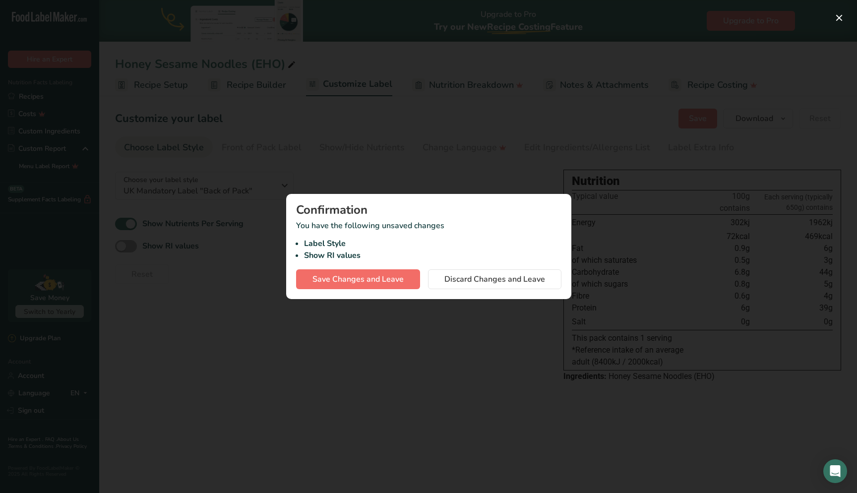
click at [382, 277] on span "Save Changes and Leave" at bounding box center [357, 279] width 91 height 12
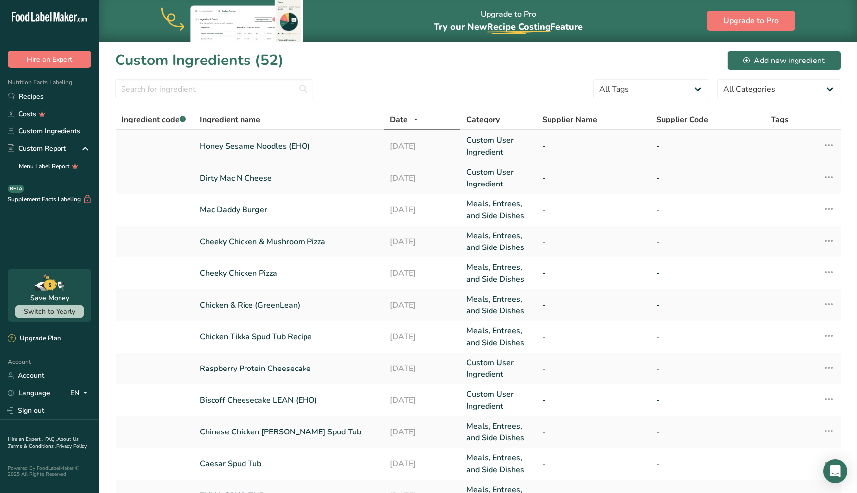
click at [281, 146] on link "Honey Sesame Noodles (EHO)" at bounding box center [289, 146] width 179 height 12
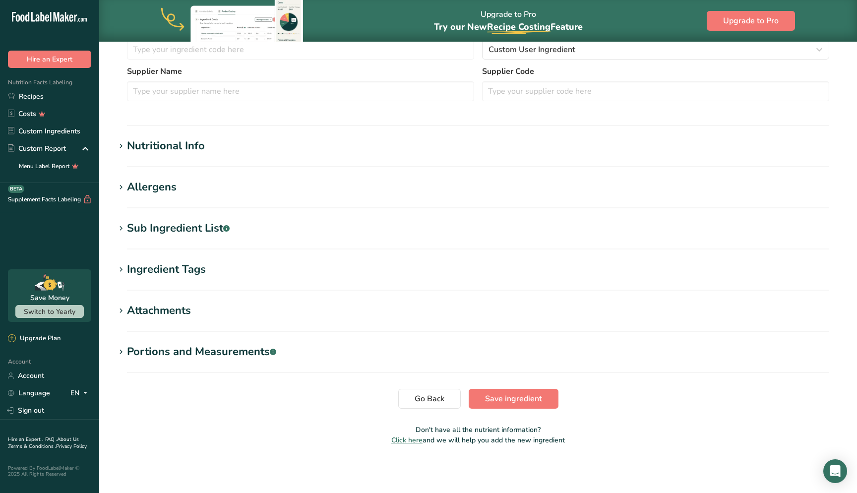
scroll to position [267, 0]
click at [187, 145] on div "Nutritional Info" at bounding box center [166, 146] width 78 height 16
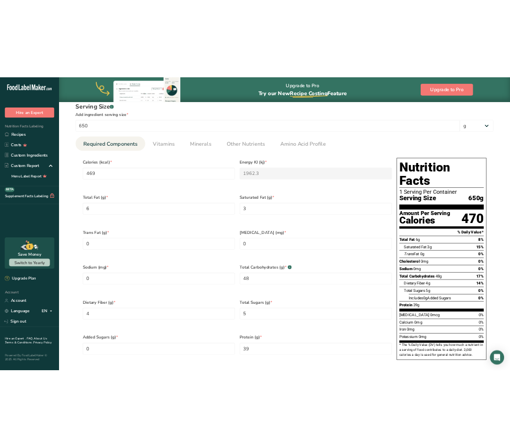
scroll to position [384, 0]
